Goal: Task Accomplishment & Management: Use online tool/utility

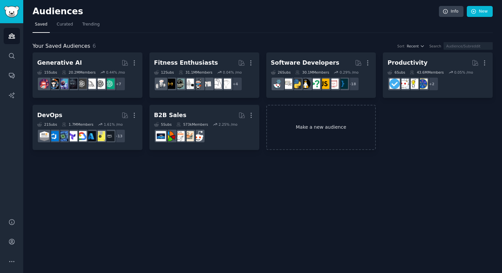
click at [304, 126] on link "Make a new audience" at bounding box center [321, 128] width 110 height 46
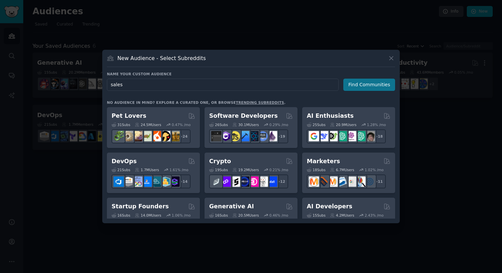
type input "sales"
click at [373, 83] on button "Find Communities" at bounding box center [369, 85] width 52 height 12
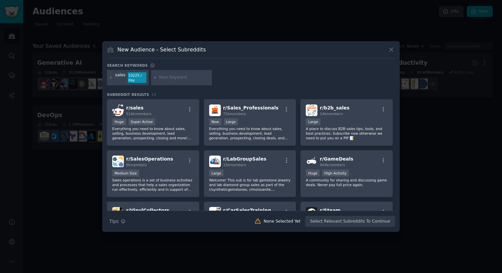
click at [194, 64] on div "Search keywords" at bounding box center [251, 66] width 288 height 7
click at [112, 77] on icon at bounding box center [111, 78] width 4 height 4
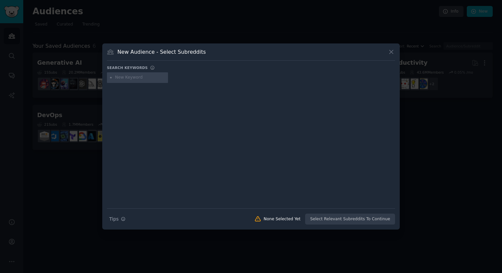
click at [133, 79] on input "text" at bounding box center [140, 78] width 50 height 6
type input "sales"
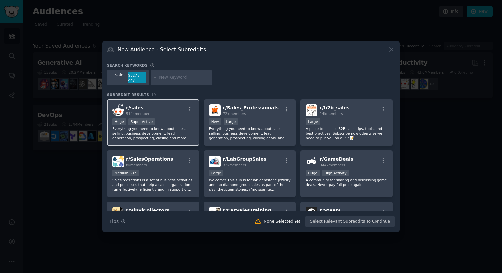
click at [163, 125] on div ">= 95th percentile for submissions / day Huge Super Active" at bounding box center [153, 123] width 82 height 8
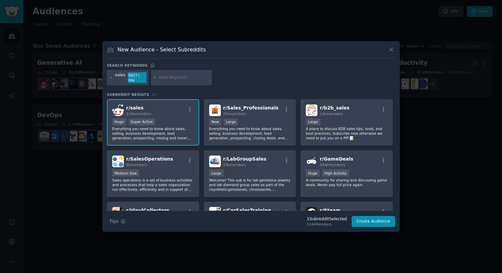
click at [141, 113] on span "514k members" at bounding box center [138, 114] width 25 height 4
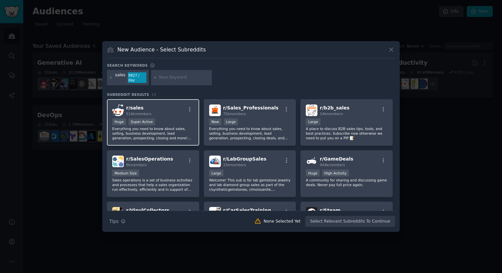
click at [141, 111] on h2 "r/ sales 514k members" at bounding box center [138, 111] width 25 height 12
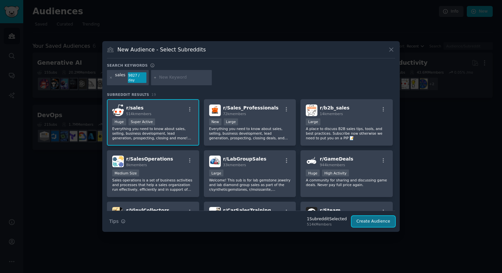
click at [372, 222] on button "Create Audience" at bounding box center [374, 221] width 44 height 11
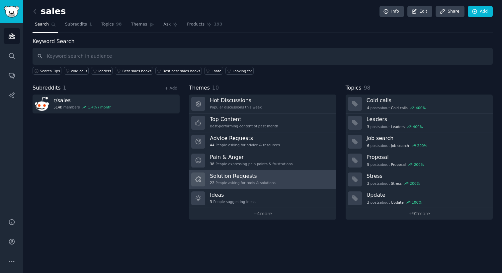
click at [250, 183] on div "22 People asking for tools & solutions" at bounding box center [243, 183] width 66 height 5
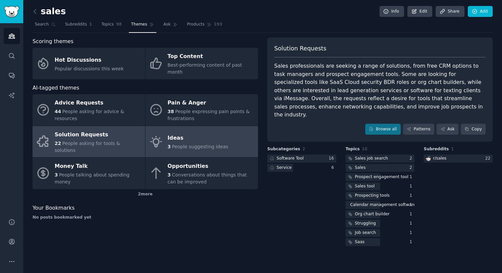
click at [228, 132] on link "Ideas 3 People suggesting ideas" at bounding box center [201, 142] width 113 height 32
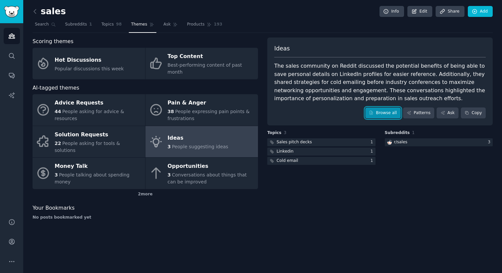
click at [386, 108] on link "Browse all" at bounding box center [383, 113] width 36 height 11
